Goal: Task Accomplishment & Management: Use online tool/utility

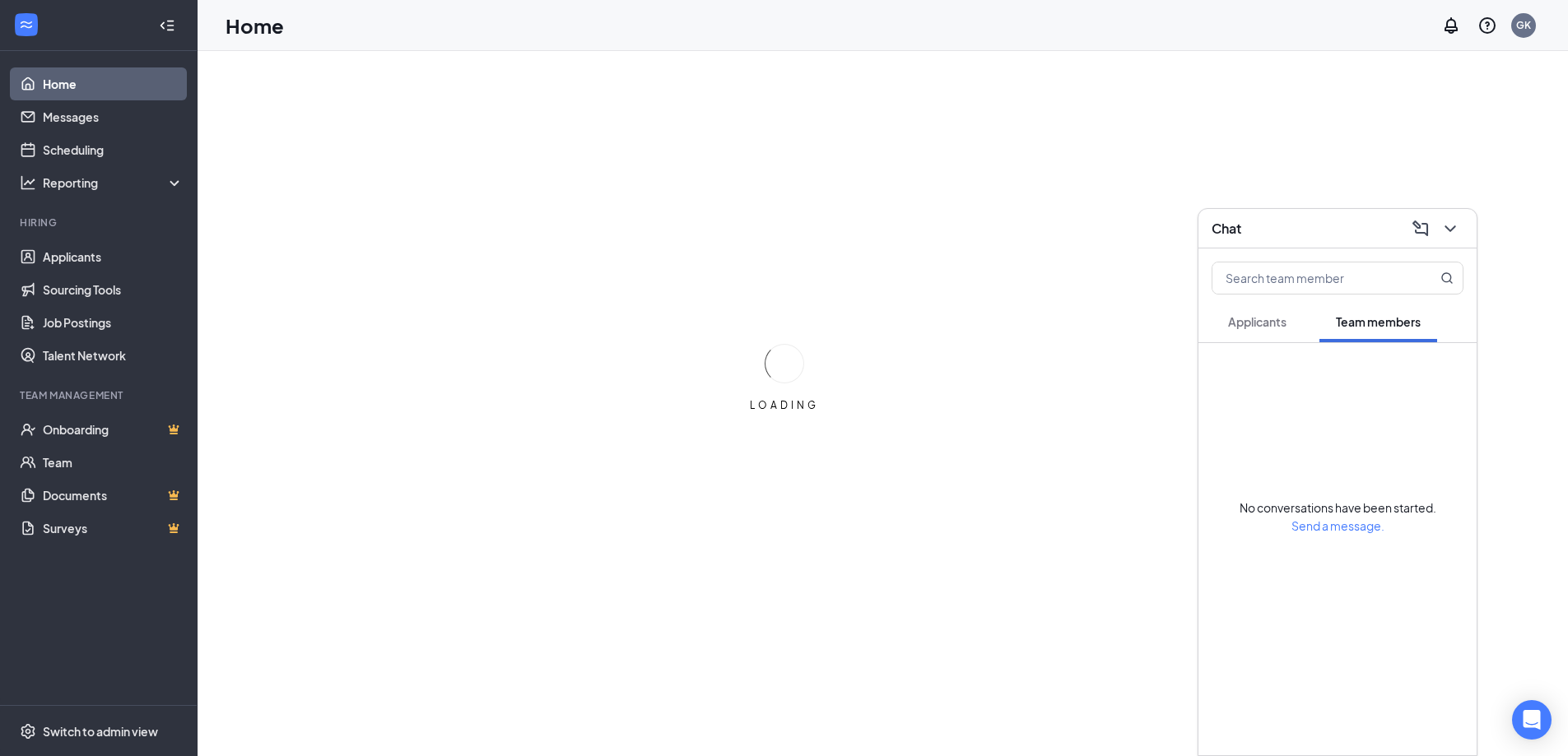
click at [1254, 316] on span "Applicants" at bounding box center [1257, 322] width 58 height 15
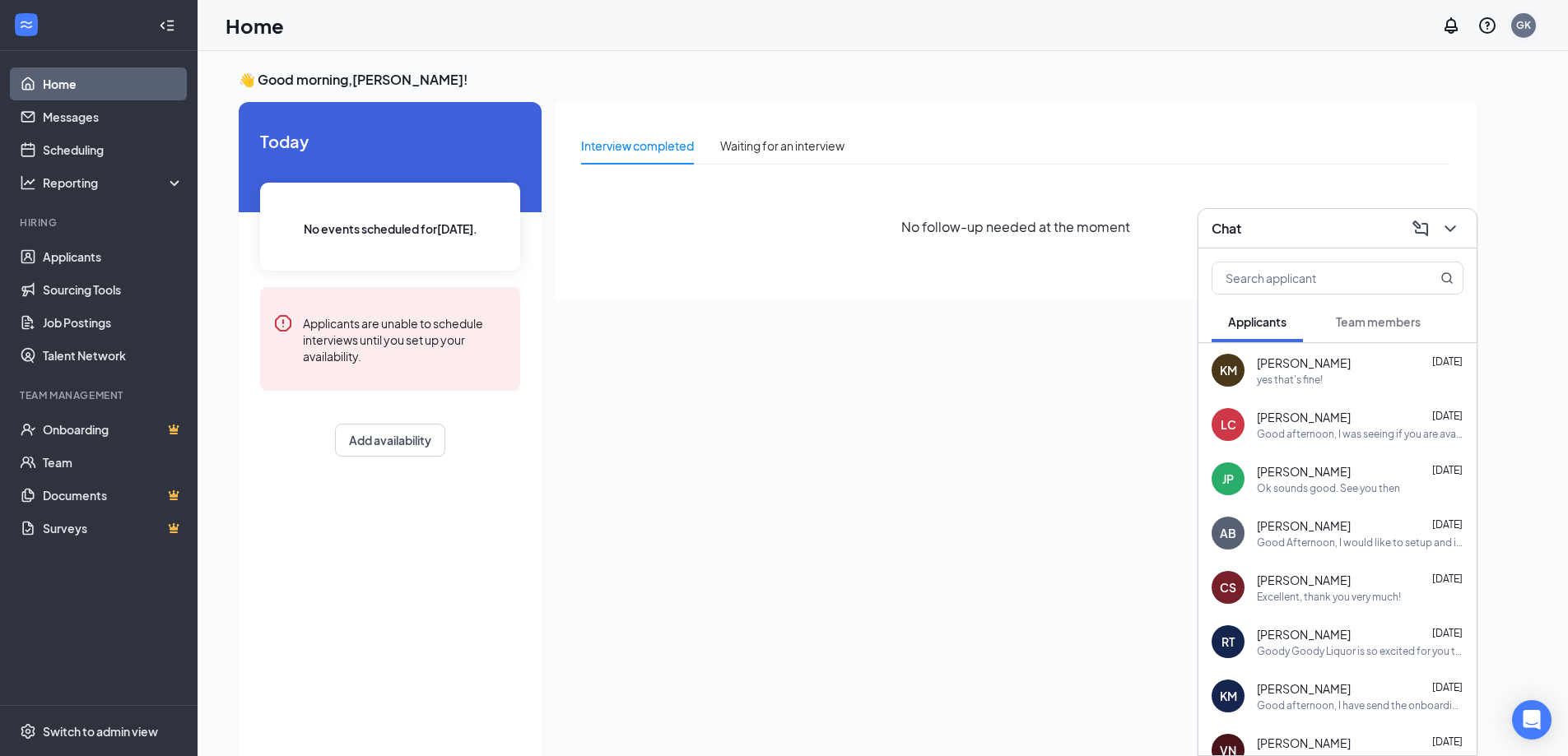
click at [1524, 29] on div "GK" at bounding box center [1523, 25] width 15 height 14
click at [1401, 253] on div "Log out" at bounding box center [1440, 252] width 177 height 17
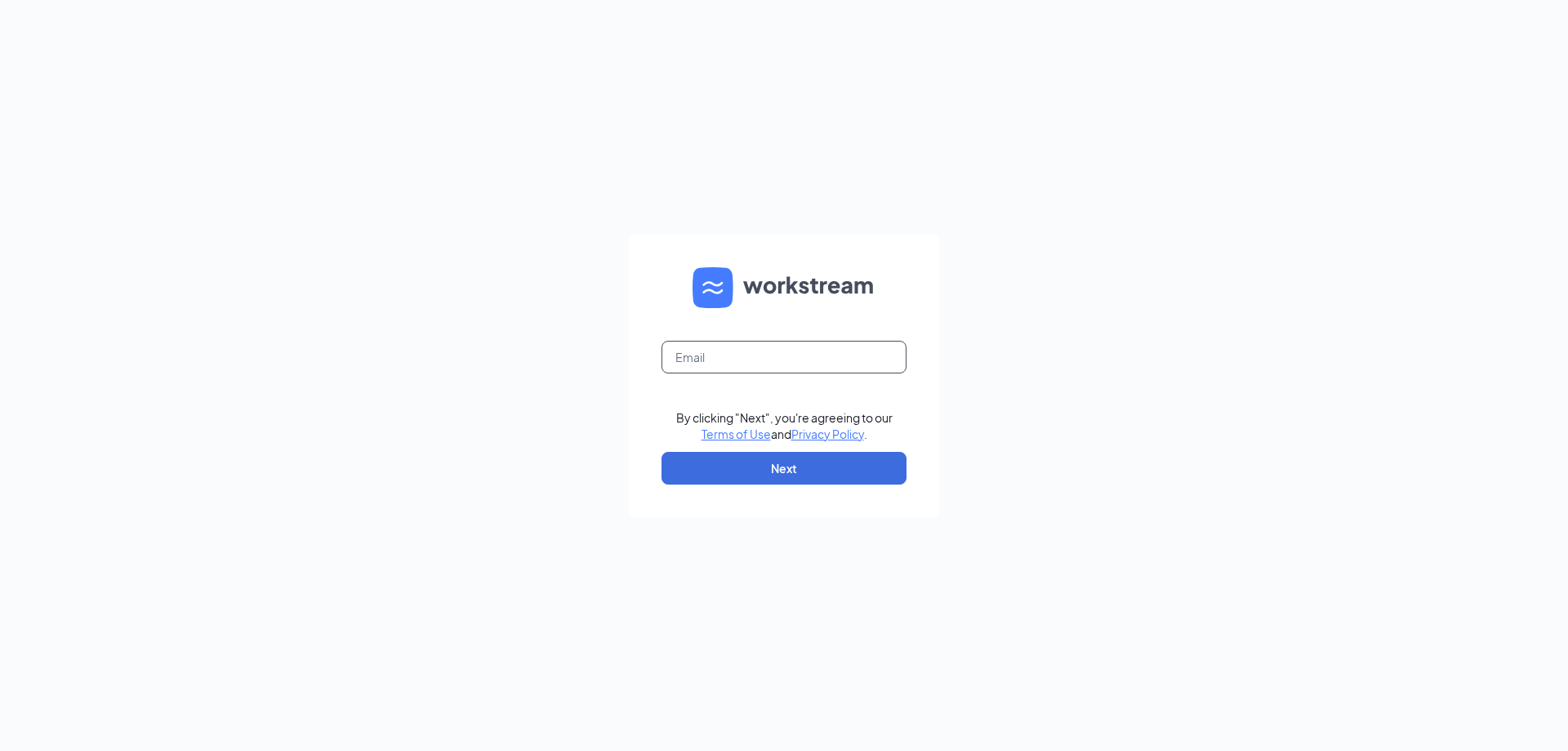
drag, startPoint x: 739, startPoint y: 349, endPoint x: 783, endPoint y: 368, distance: 47.9
click at [741, 352] on input "text" at bounding box center [783, 357] width 245 height 33
type input "Grantkroner@gmail.com"
click at [811, 459] on button "Next" at bounding box center [783, 468] width 245 height 33
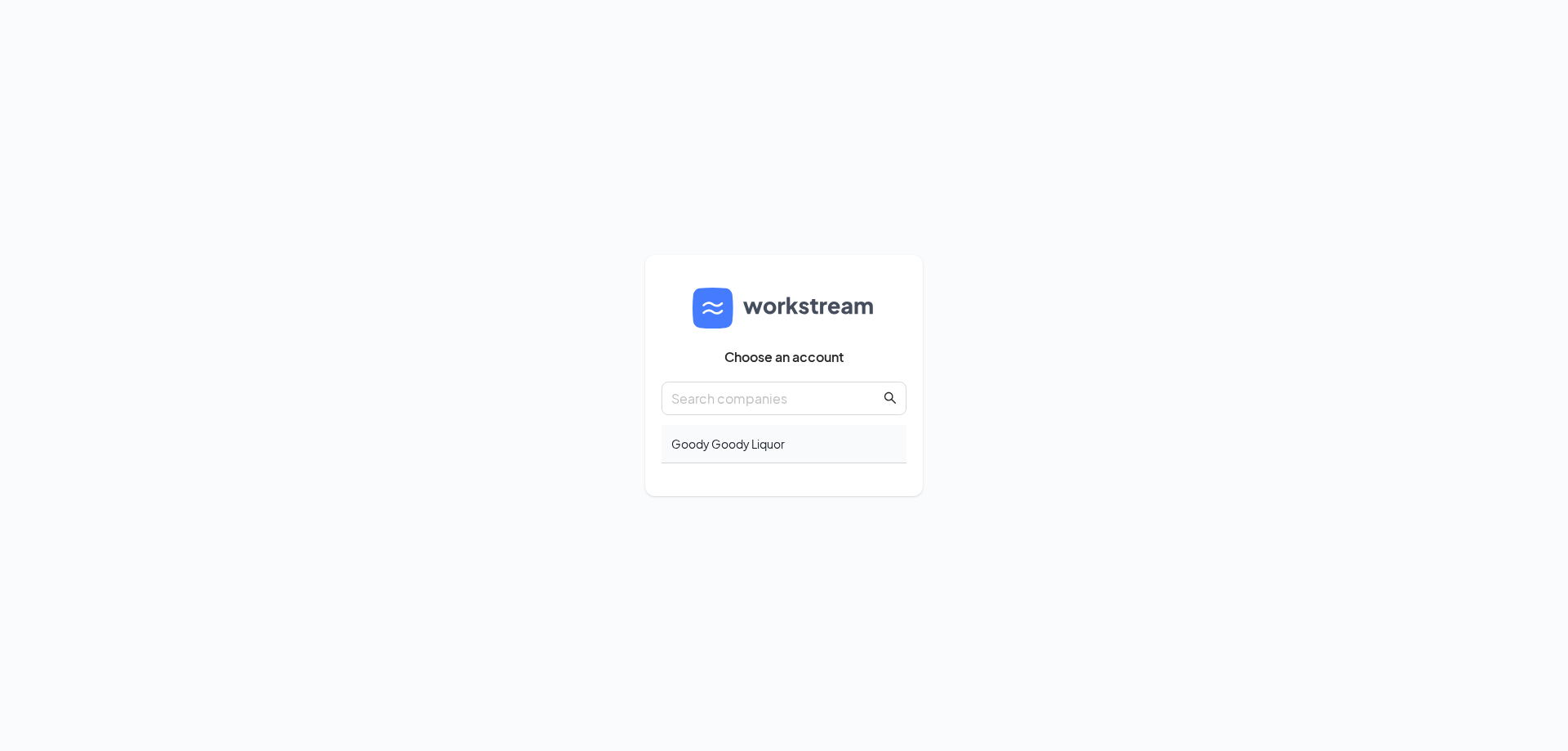
click at [764, 447] on div "Goody Goody Liquor" at bounding box center [783, 444] width 245 height 38
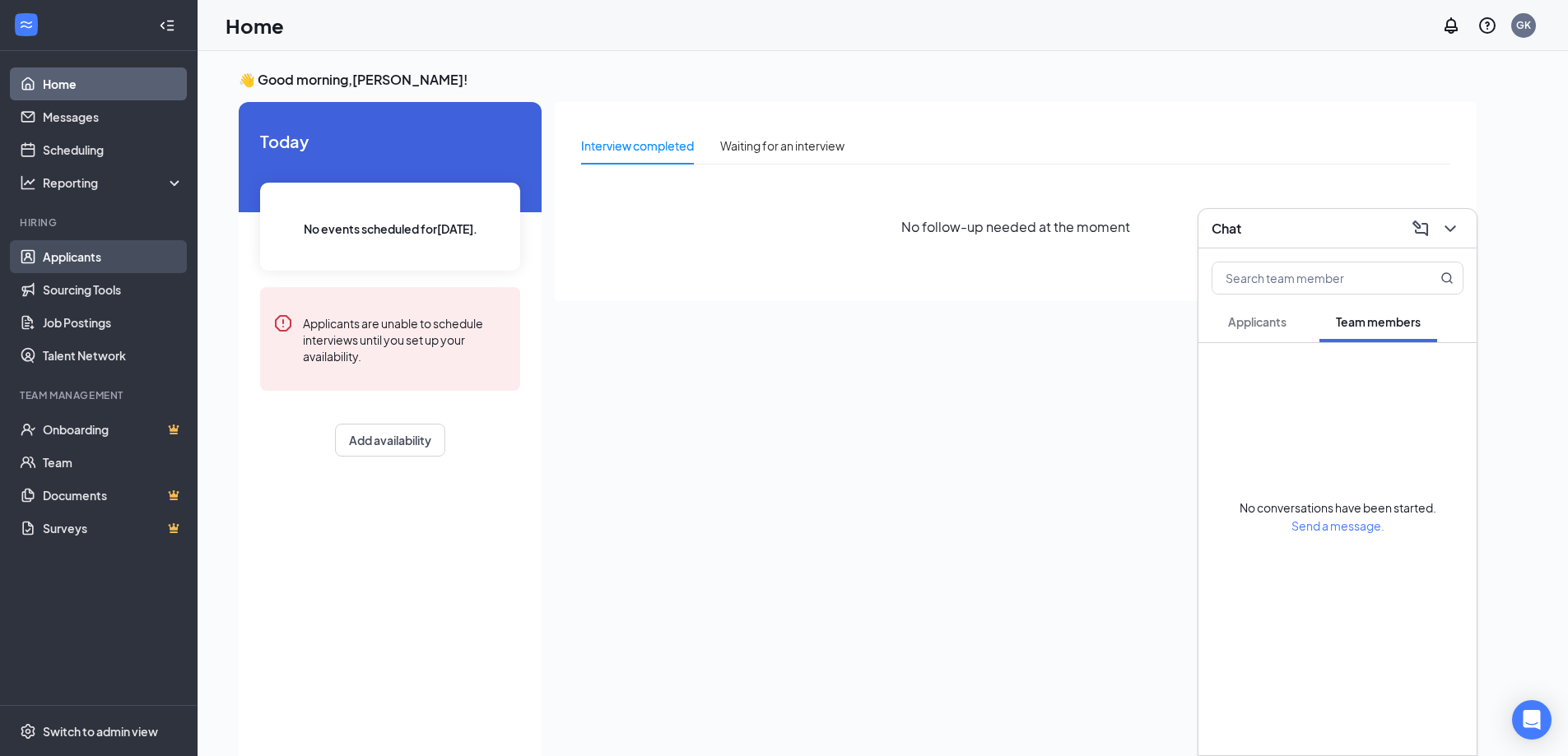
click at [56, 259] on link "Applicants" at bounding box center [113, 256] width 140 height 33
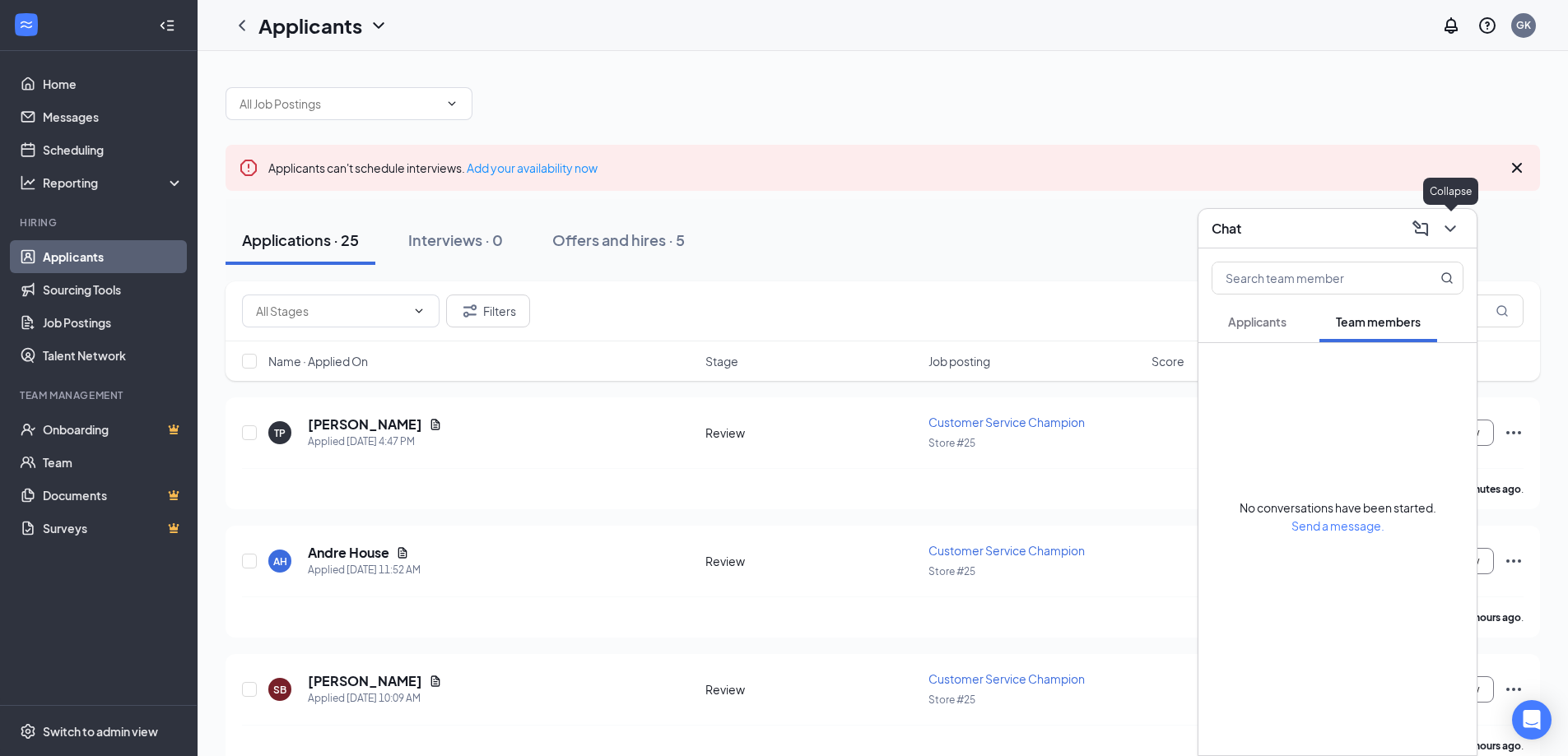
click at [1451, 236] on icon "ChevronDown" at bounding box center [1449, 228] width 19 height 19
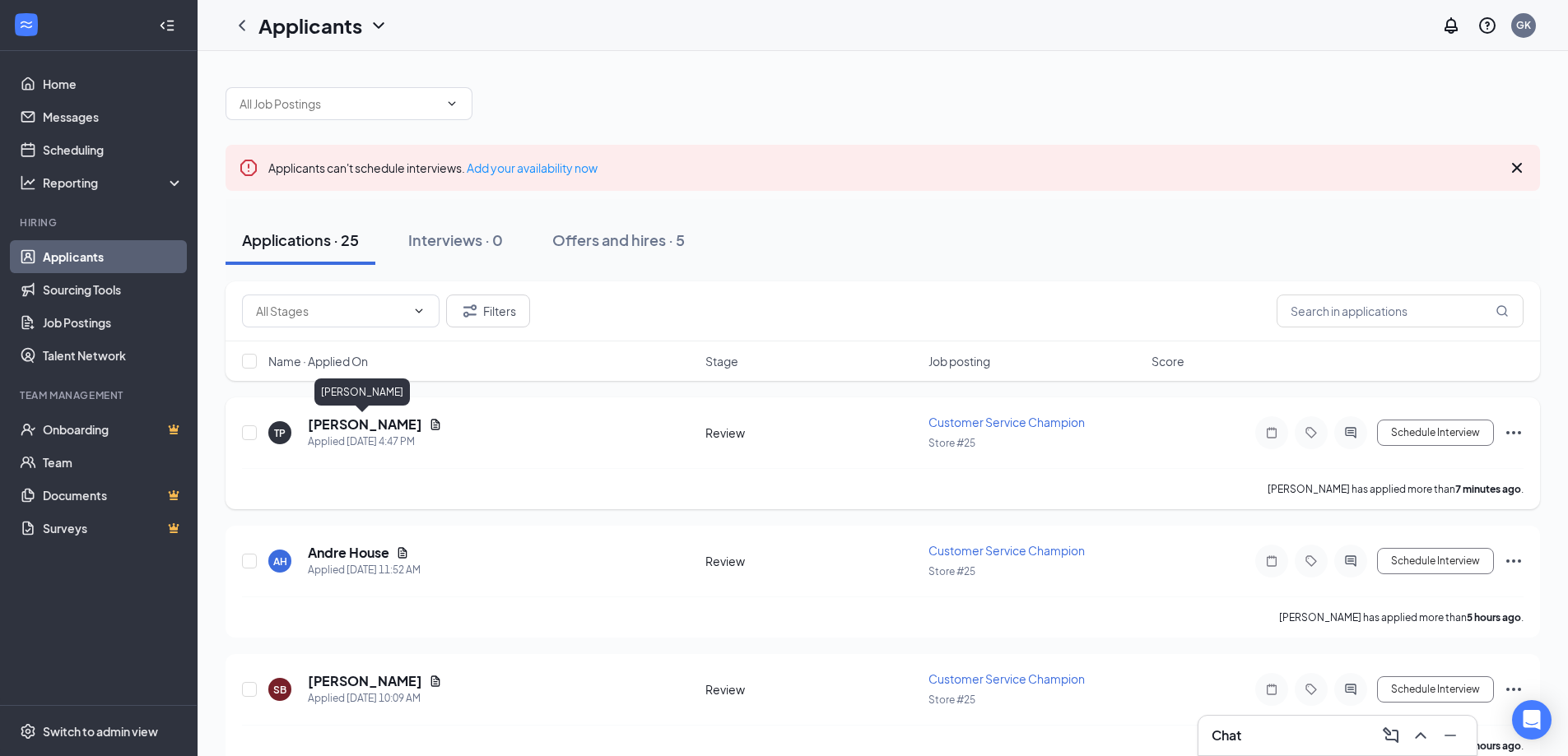
click at [373, 428] on h5 "[PERSON_NAME]" at bounding box center [365, 425] width 114 height 19
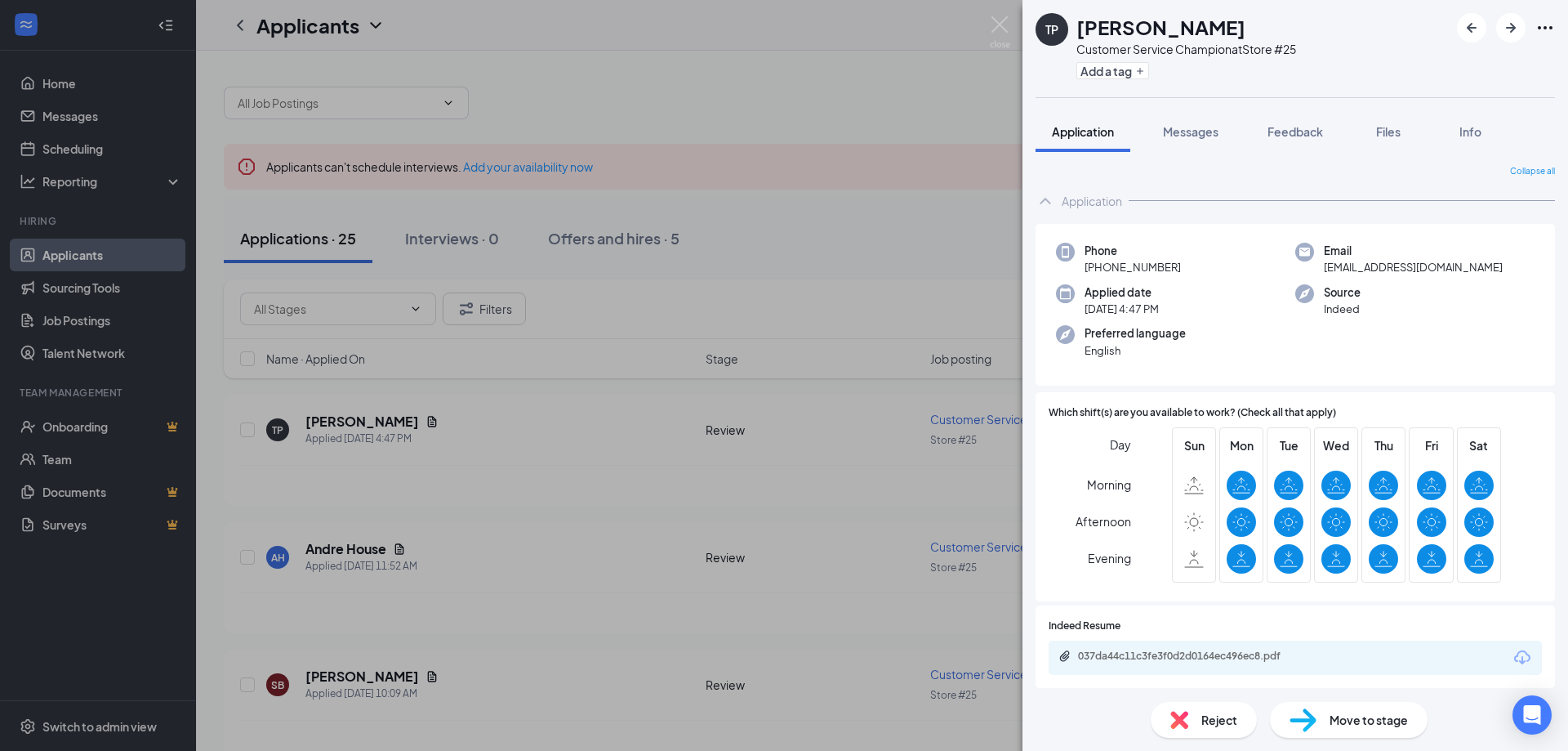
click at [448, 442] on div "TP [PERSON_NAME] Customer Service Champion at Store #25 Add a tag Application M…" at bounding box center [784, 375] width 1568 height 751
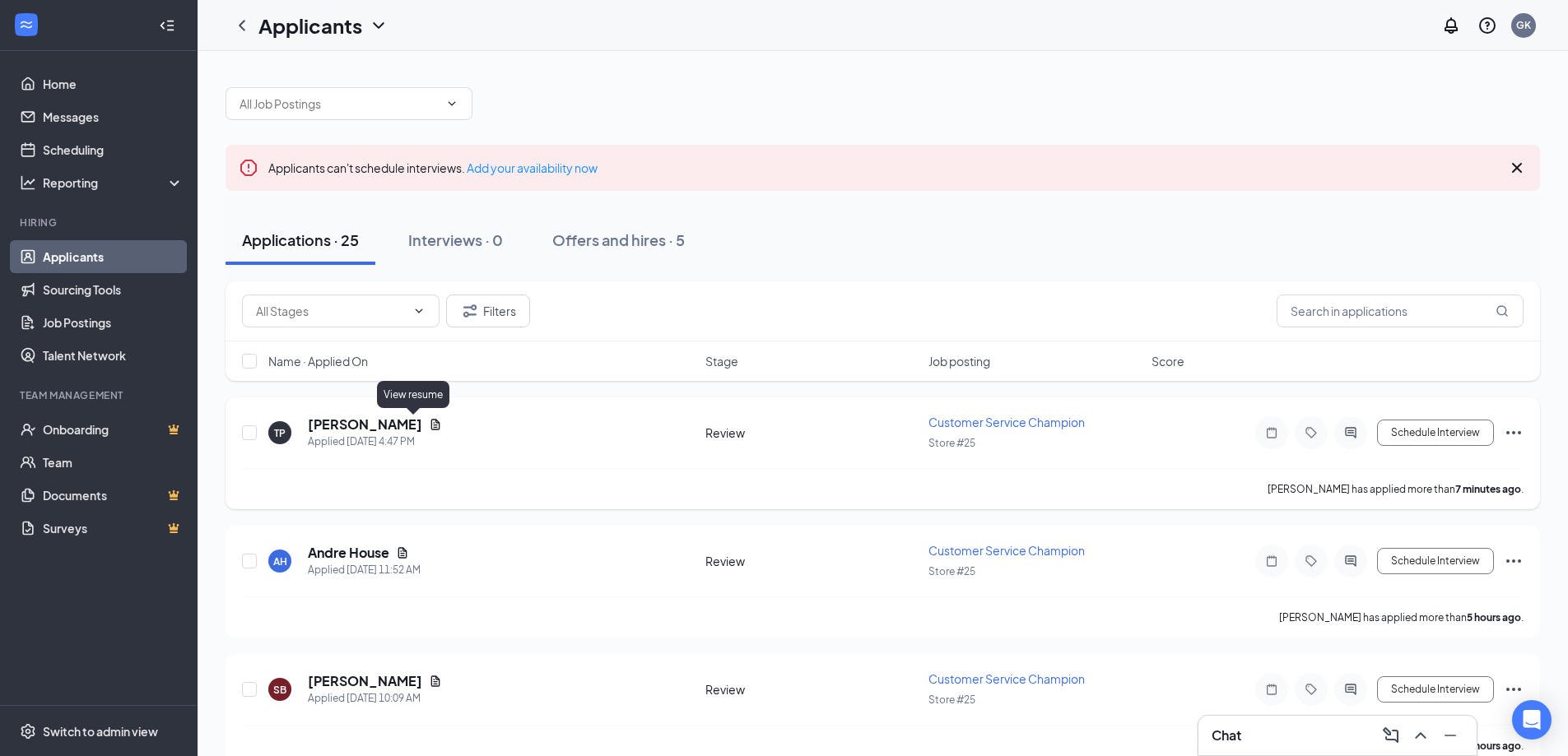
click at [432, 426] on icon "Document" at bounding box center [436, 424] width 9 height 11
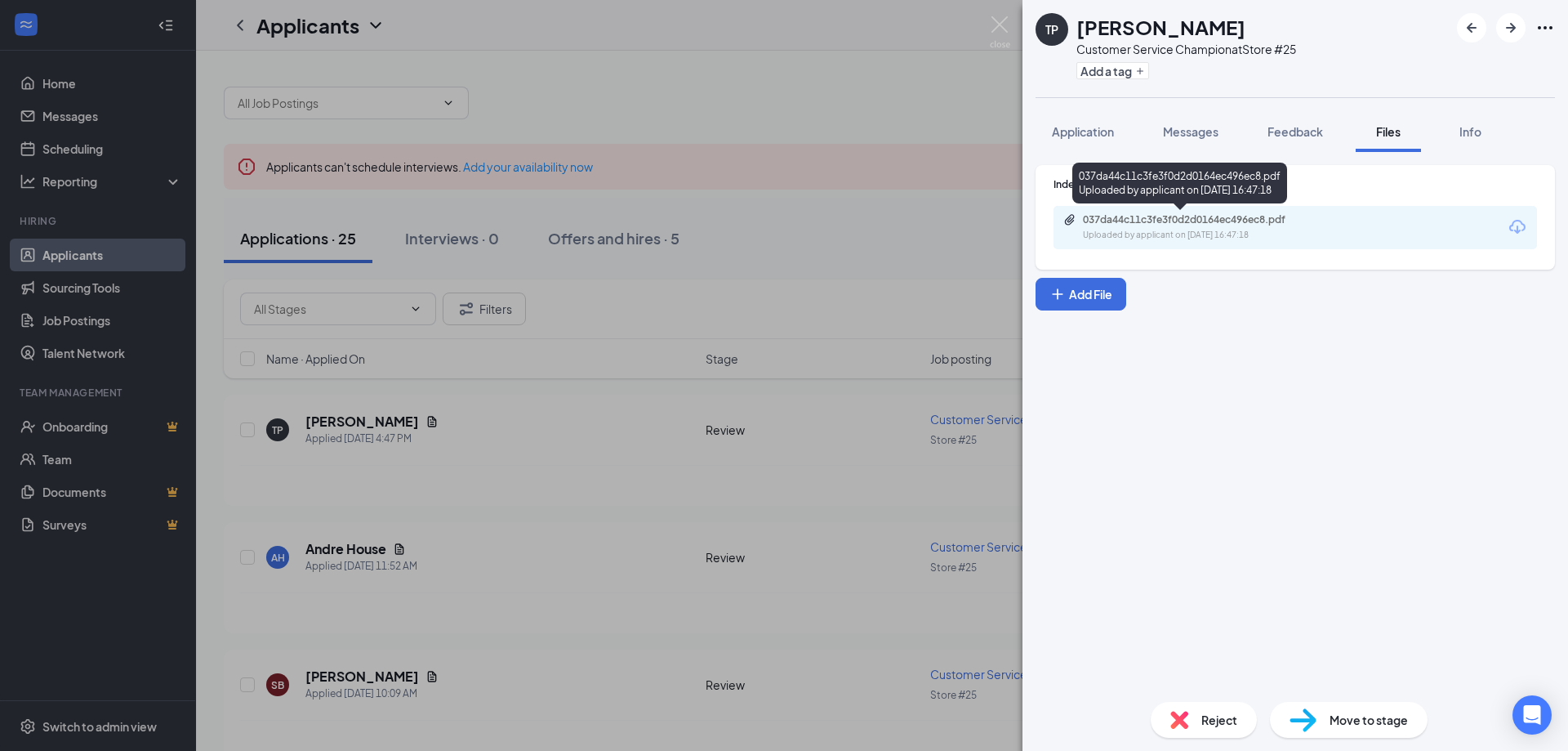
click at [1151, 236] on div "Uploaded by applicant on [DATE] 16:47:18" at bounding box center [1205, 236] width 245 height 13
click at [197, 0] on html "Home Messages Scheduling Reporting Hiring Applicants Sourcing Tools Job Posting…" at bounding box center [784, 375] width 1568 height 751
